Goal: Use online tool/utility: Use online tool/utility

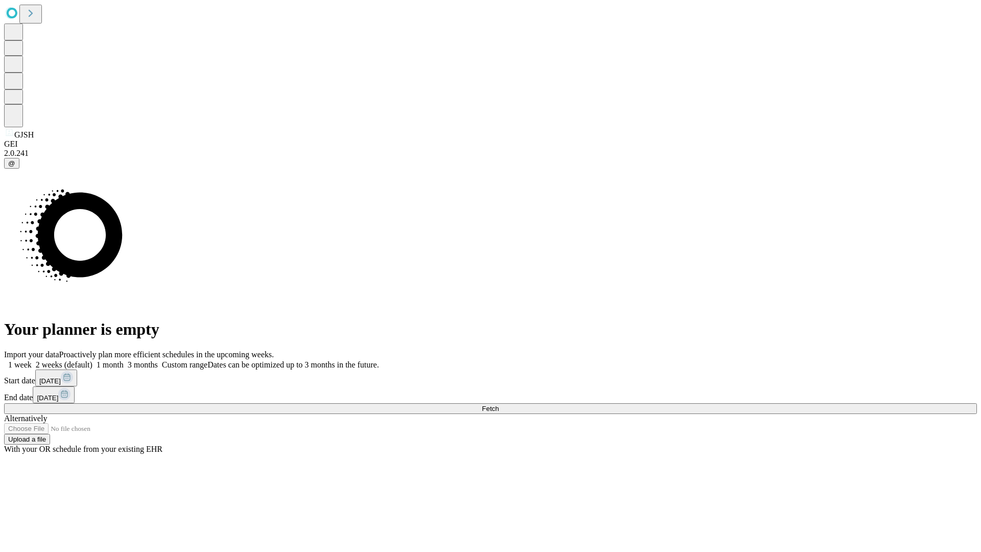
click at [499, 405] on span "Fetch" at bounding box center [490, 409] width 17 height 8
